Goal: Information Seeking & Learning: Learn about a topic

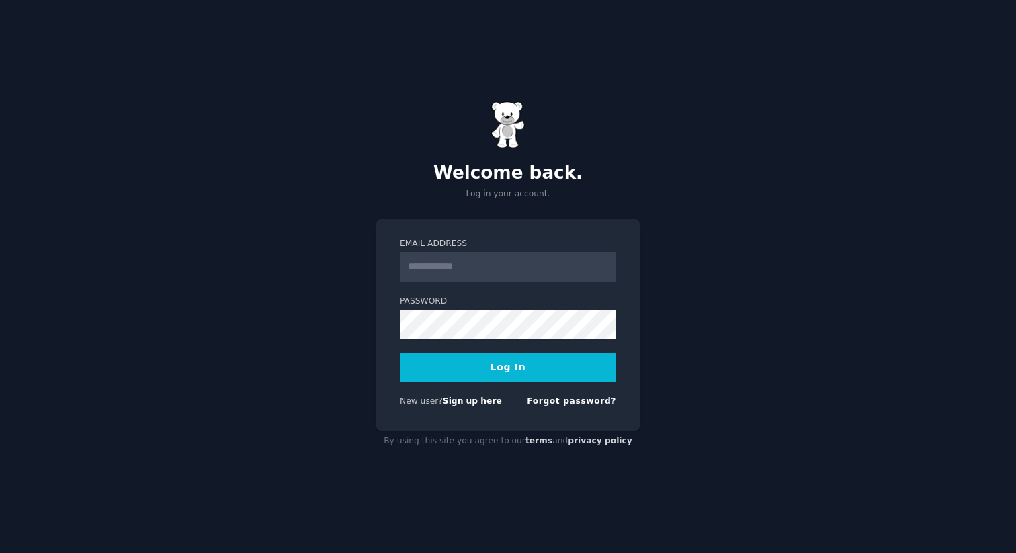
click at [457, 257] on input "Email Address" at bounding box center [508, 267] width 216 height 30
type input "**********"
click at [531, 379] on button "Log In" at bounding box center [508, 367] width 216 height 28
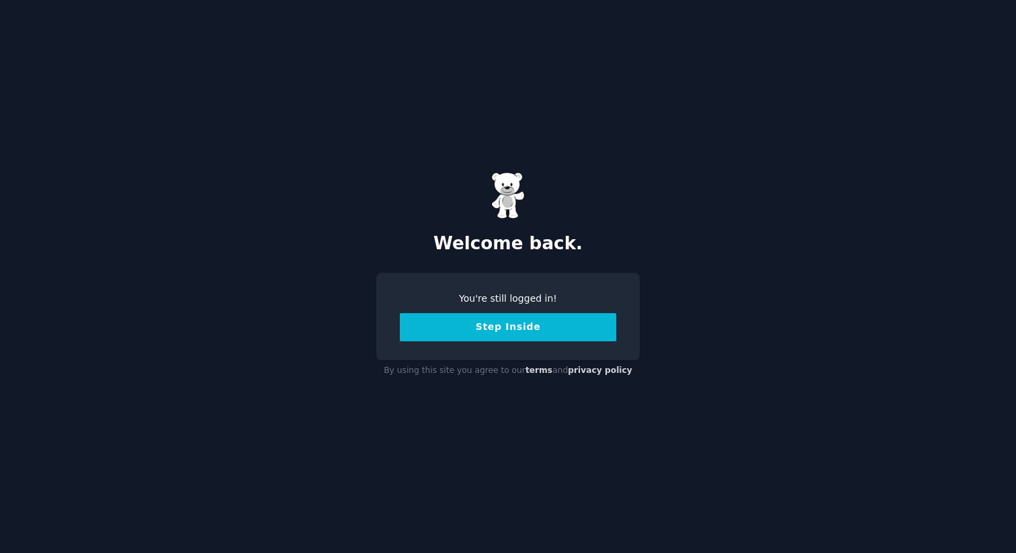
click at [528, 334] on button "Step Inside" at bounding box center [508, 327] width 216 height 28
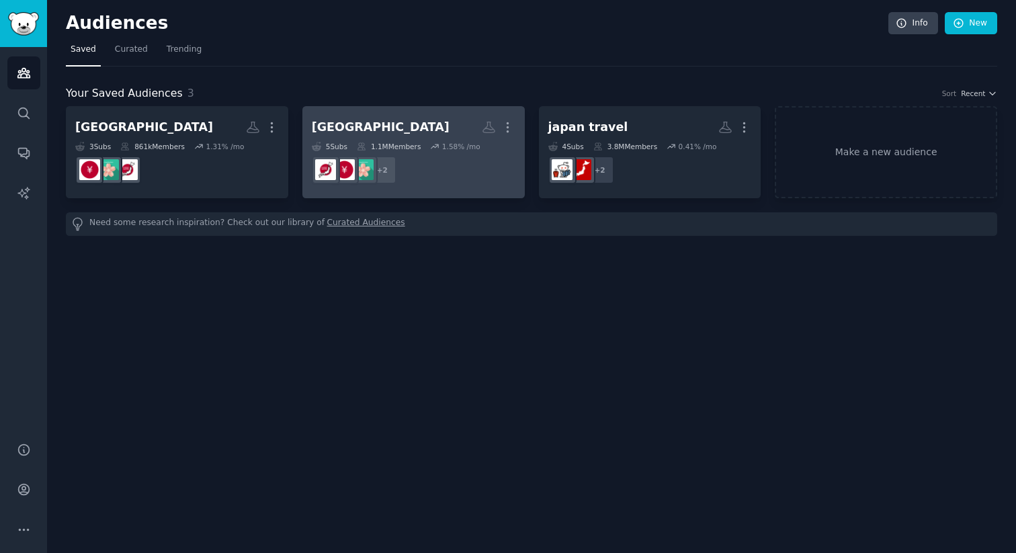
click at [357, 133] on h2 "japan Custom Audience More" at bounding box center [414, 128] width 204 height 24
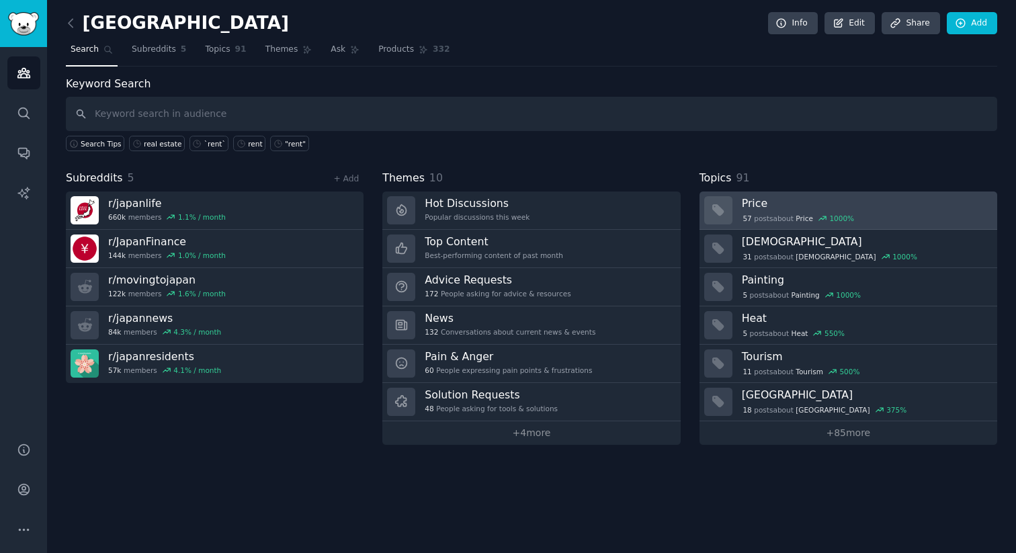
click at [834, 210] on div "57 post s about Price 1000 %" at bounding box center [865, 217] width 246 height 14
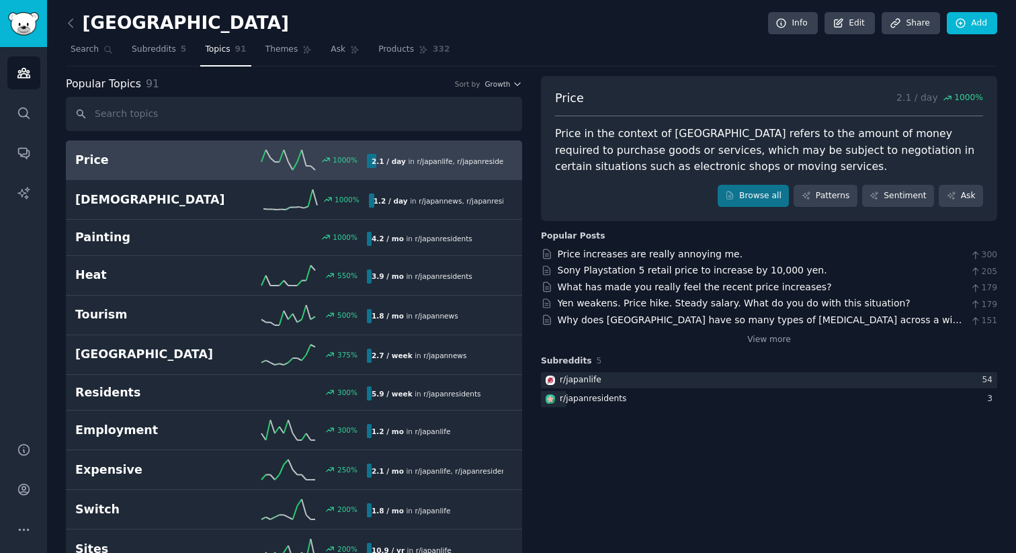
click at [226, 57] on link "Topics 91" at bounding box center [225, 53] width 50 height 28
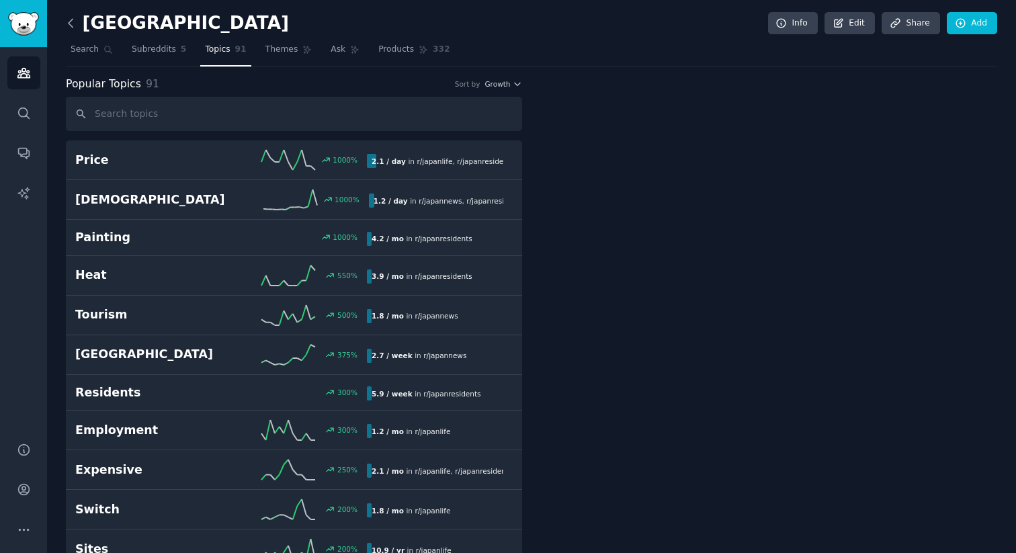
click at [77, 24] on icon at bounding box center [71, 23] width 14 height 14
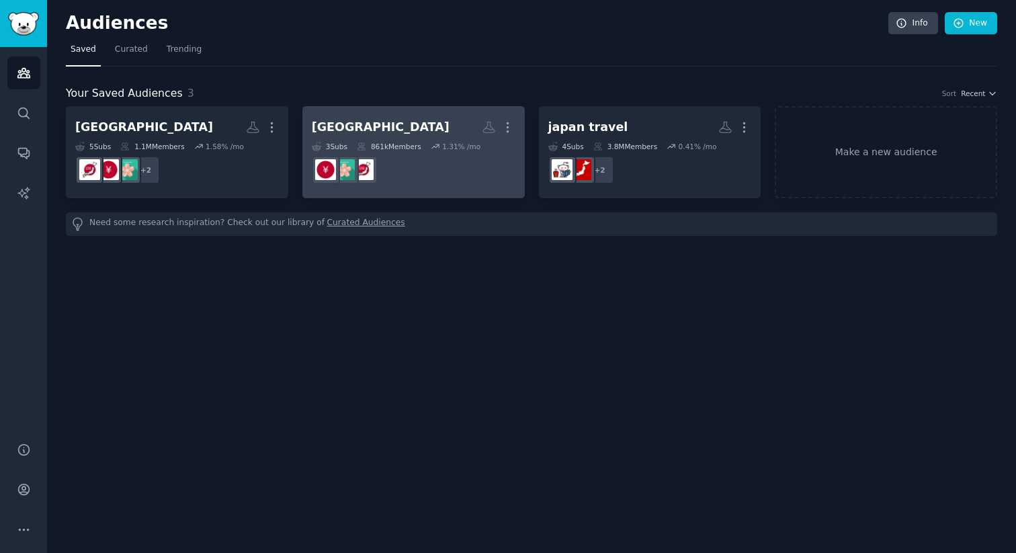
click at [378, 126] on h2 "[GEOGRAPHIC_DATA] More" at bounding box center [414, 128] width 204 height 24
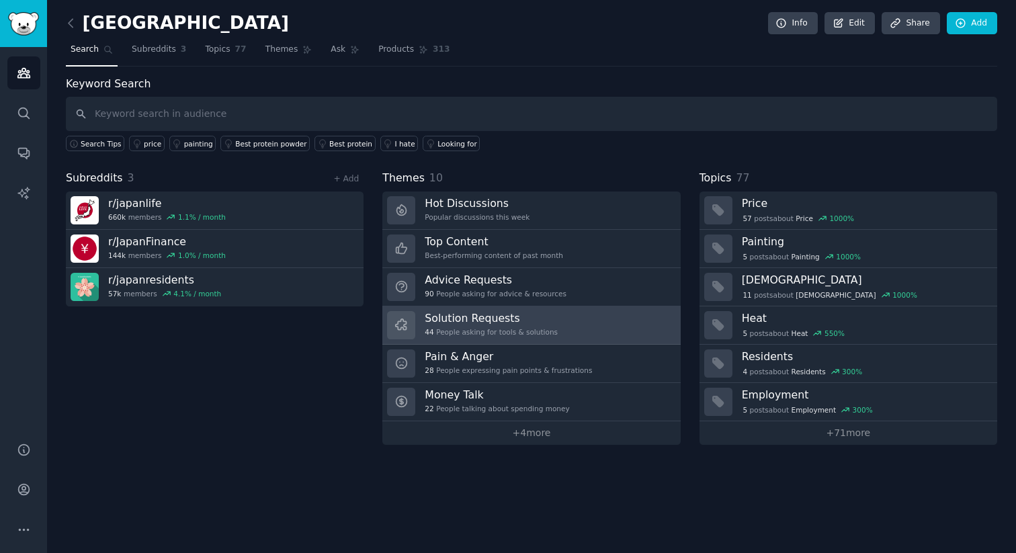
click at [511, 322] on h3 "Solution Requests" at bounding box center [490, 318] width 133 height 14
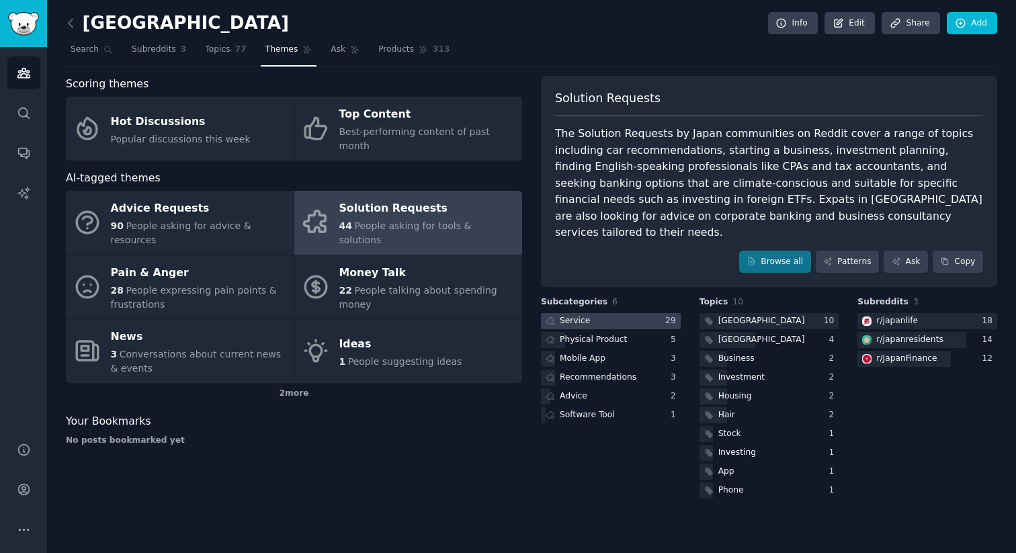
click at [607, 313] on div at bounding box center [611, 321] width 140 height 17
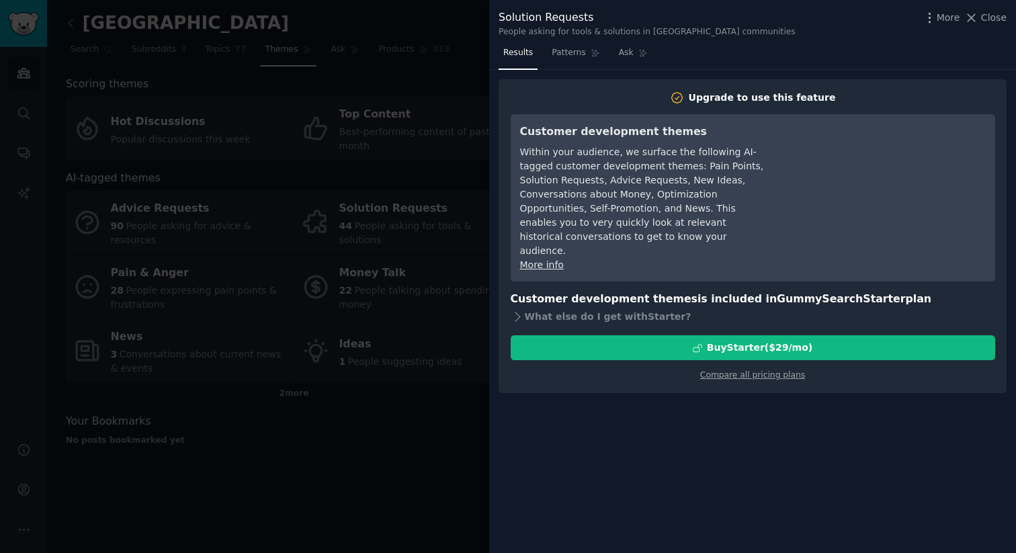
click at [472, 24] on div at bounding box center [508, 276] width 1016 height 553
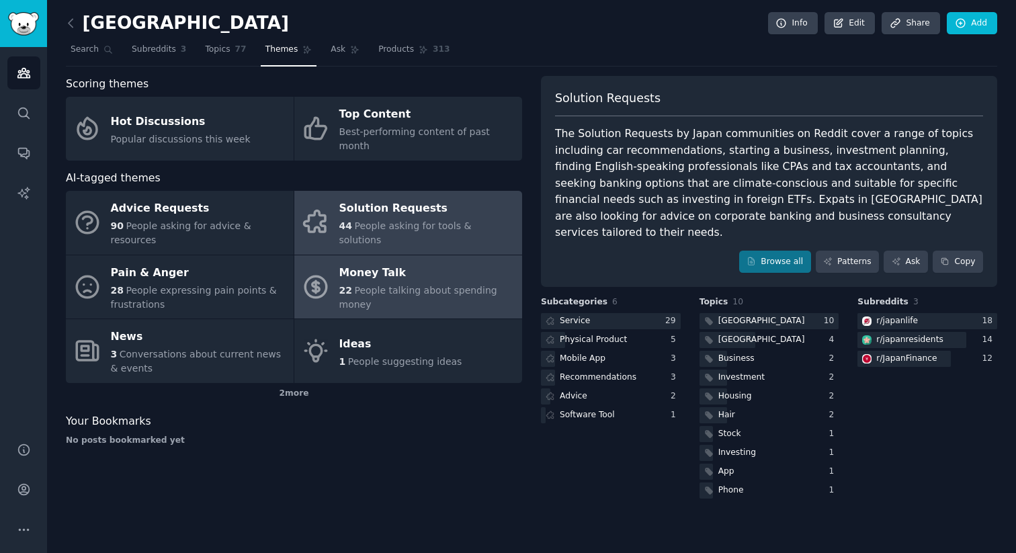
click at [345, 285] on span "22" at bounding box center [345, 290] width 13 height 11
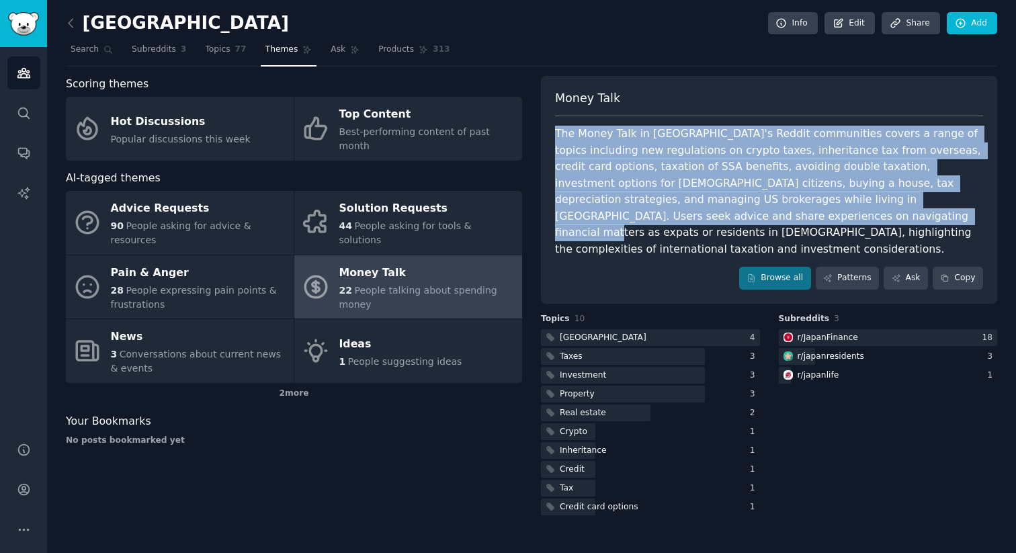
drag, startPoint x: 553, startPoint y: 131, endPoint x: 654, endPoint y: 220, distance: 135.2
click at [655, 222] on div "Money Talk The Money Talk in [GEOGRAPHIC_DATA]'s Reddit communities covers a ra…" at bounding box center [769, 190] width 456 height 228
click at [838, 130] on div "The Money Talk in [GEOGRAPHIC_DATA]'s Reddit communities covers a range of topi…" at bounding box center [769, 192] width 428 height 132
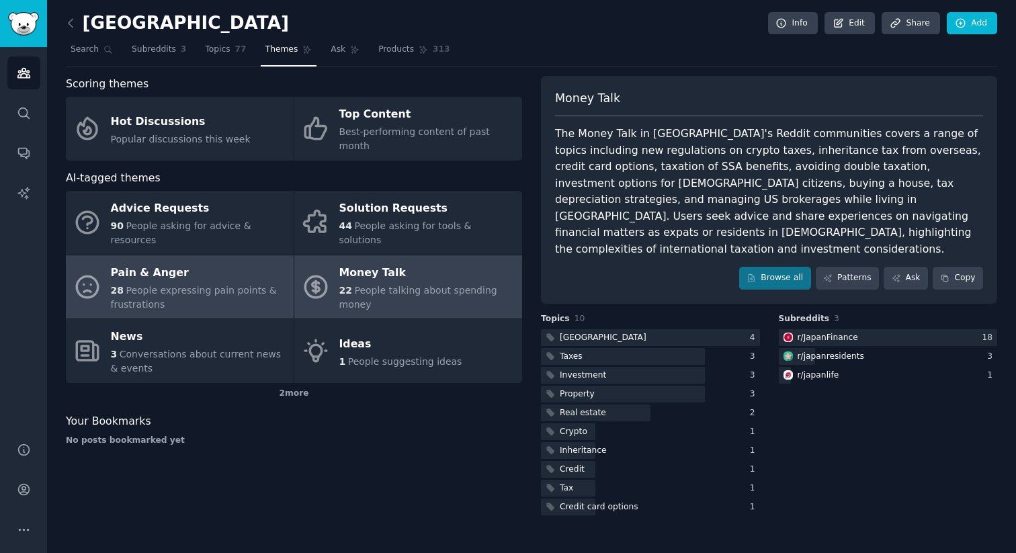
click at [151, 285] on span "People expressing pain points & frustrations" at bounding box center [194, 297] width 166 height 25
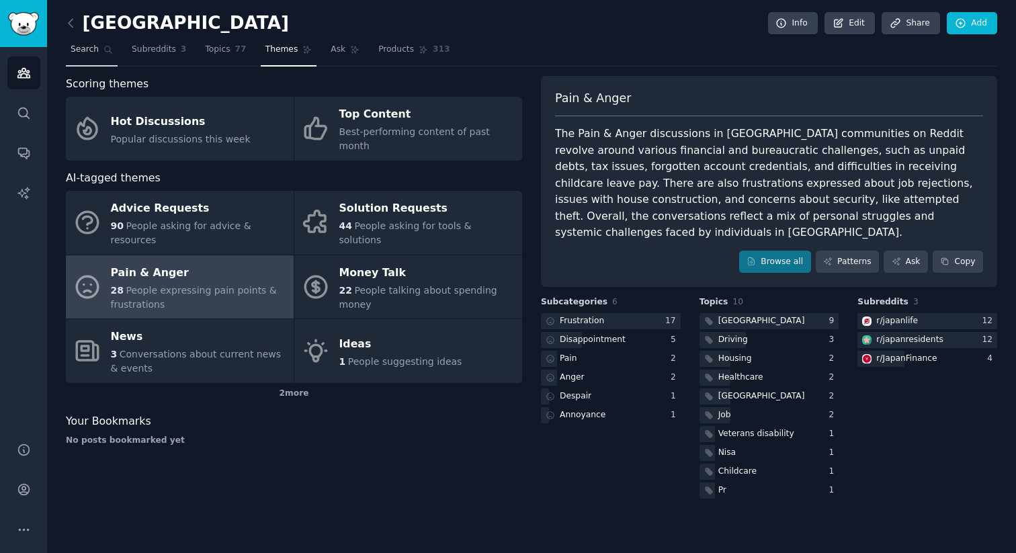
click at [101, 52] on link "Search" at bounding box center [92, 53] width 52 height 28
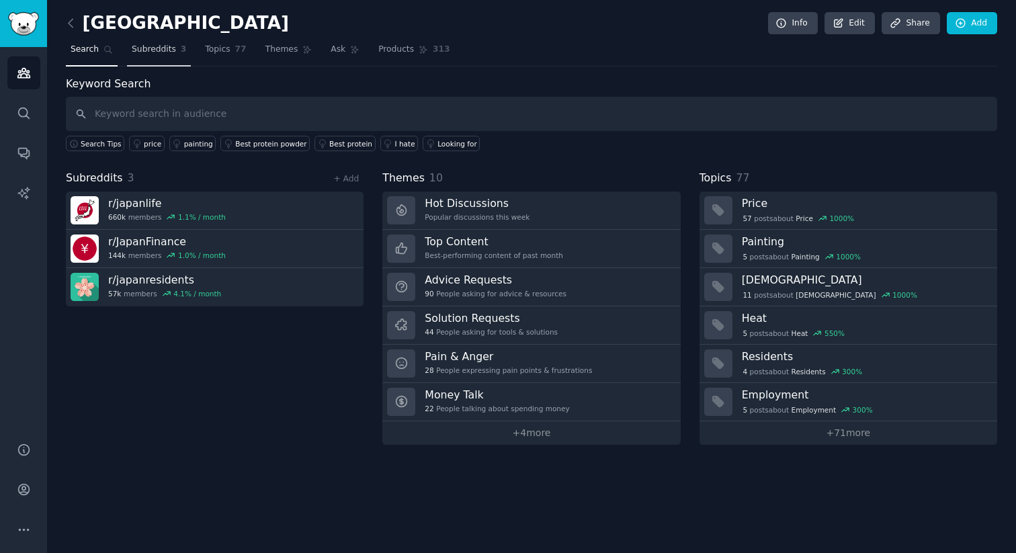
click at [159, 50] on span "Subreddits" at bounding box center [154, 50] width 44 height 12
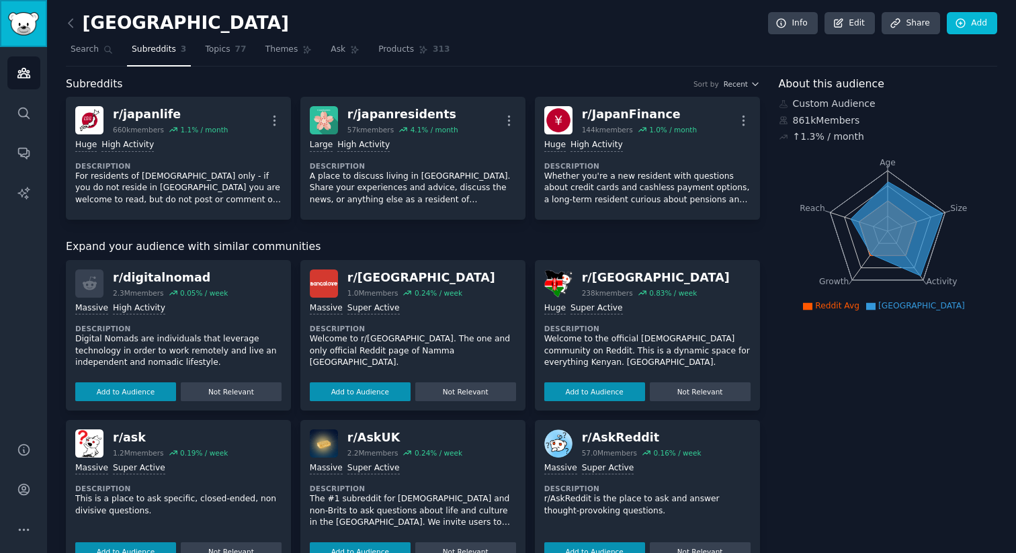
click at [21, 31] on img "Sidebar" at bounding box center [23, 24] width 31 height 24
